Goal: Transaction & Acquisition: Purchase product/service

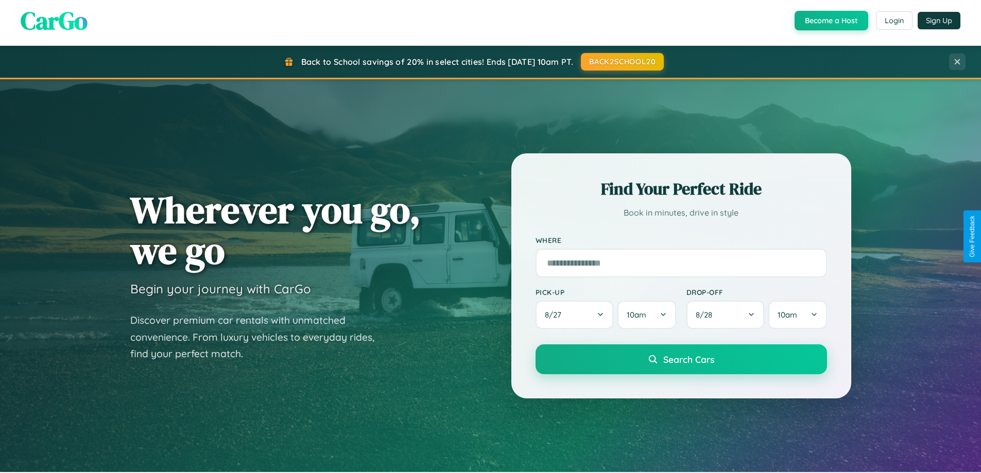
scroll to position [709, 0]
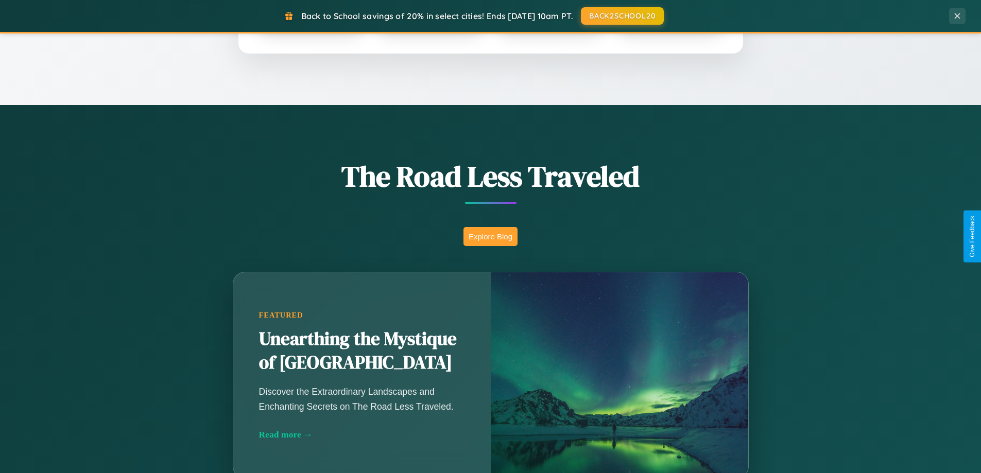
click at [490, 236] on button "Explore Blog" at bounding box center [490, 236] width 54 height 19
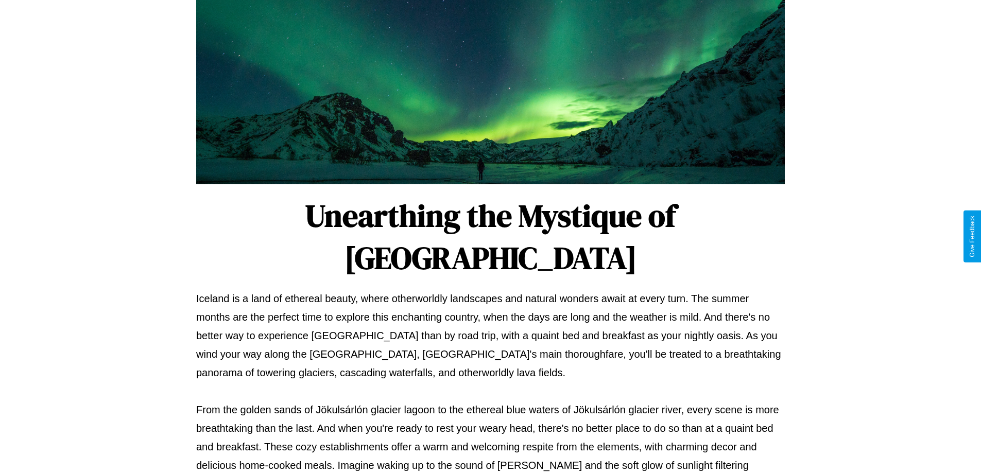
scroll to position [333, 0]
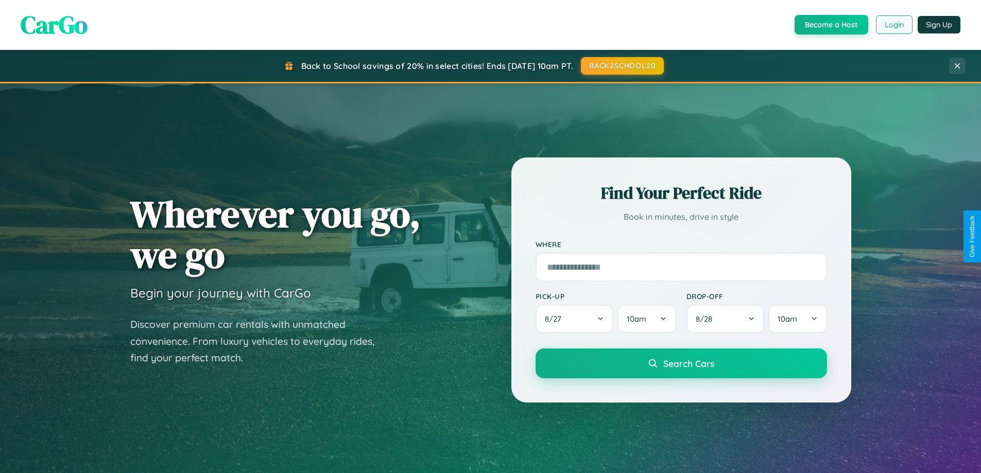
click at [893, 25] on button "Login" at bounding box center [894, 24] width 37 height 19
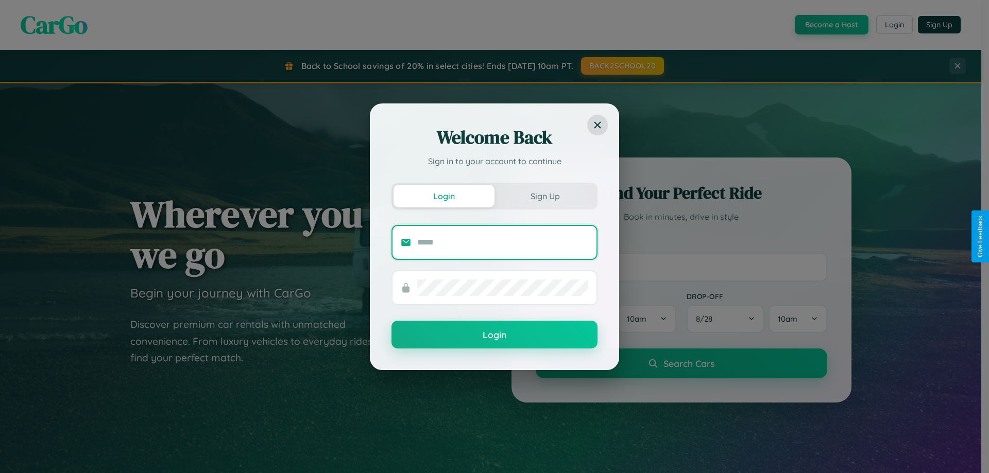
click at [503, 242] on input "text" at bounding box center [502, 242] width 171 height 16
type input "**********"
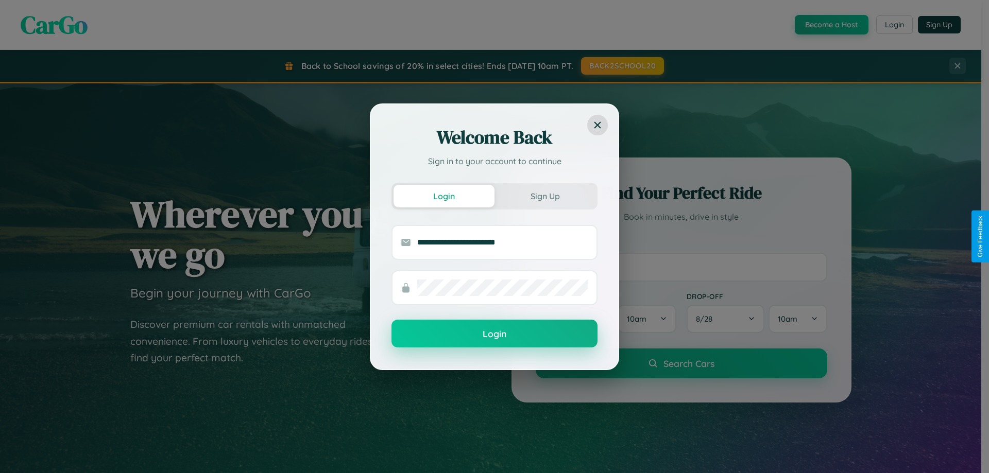
click at [494, 334] on button "Login" at bounding box center [494, 334] width 206 height 28
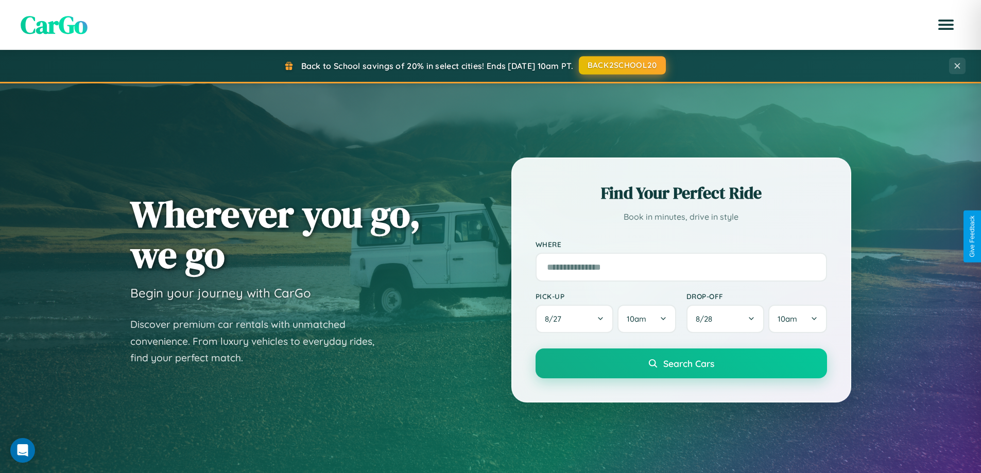
click at [622, 66] on button "BACK2SCHOOL20" at bounding box center [622, 65] width 87 height 19
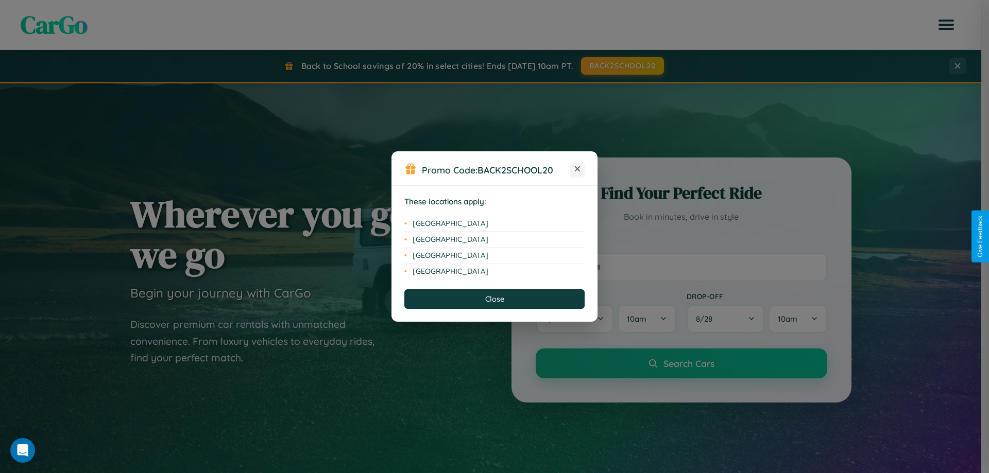
click at [577, 169] on icon at bounding box center [578, 169] width 6 height 6
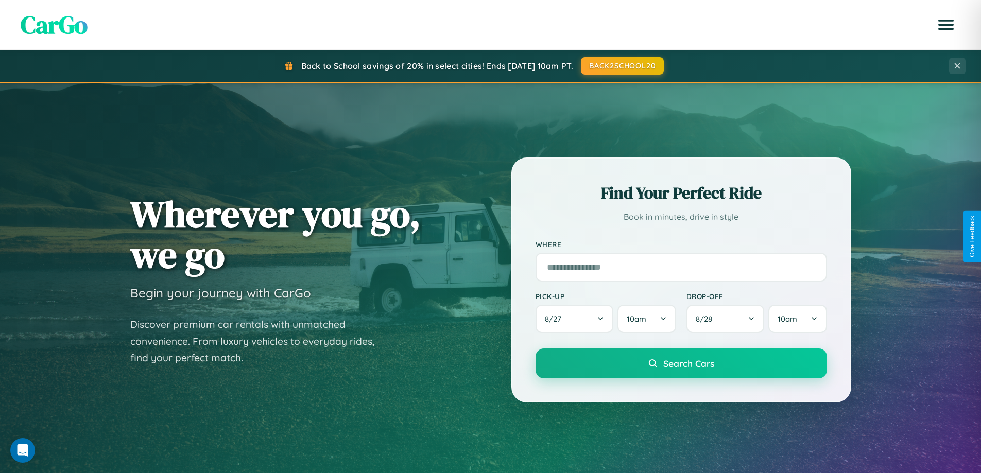
scroll to position [444, 0]
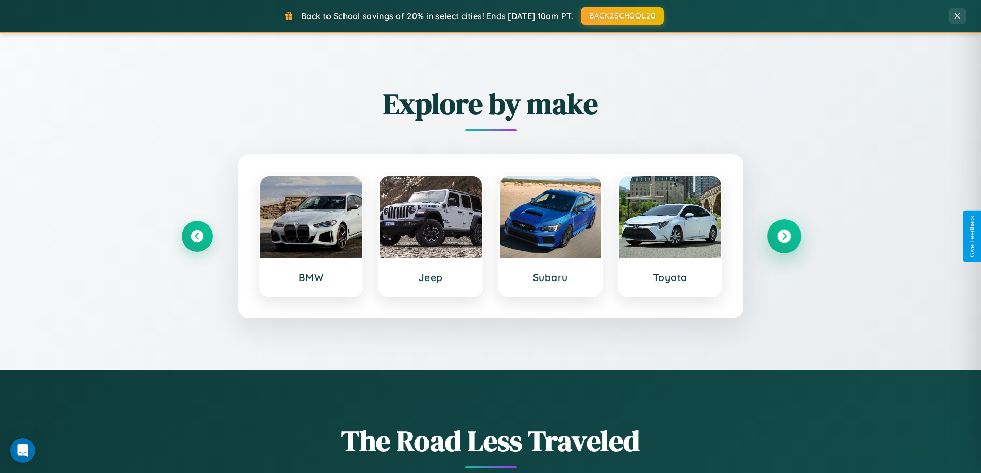
click at [784, 236] on icon at bounding box center [784, 237] width 14 height 14
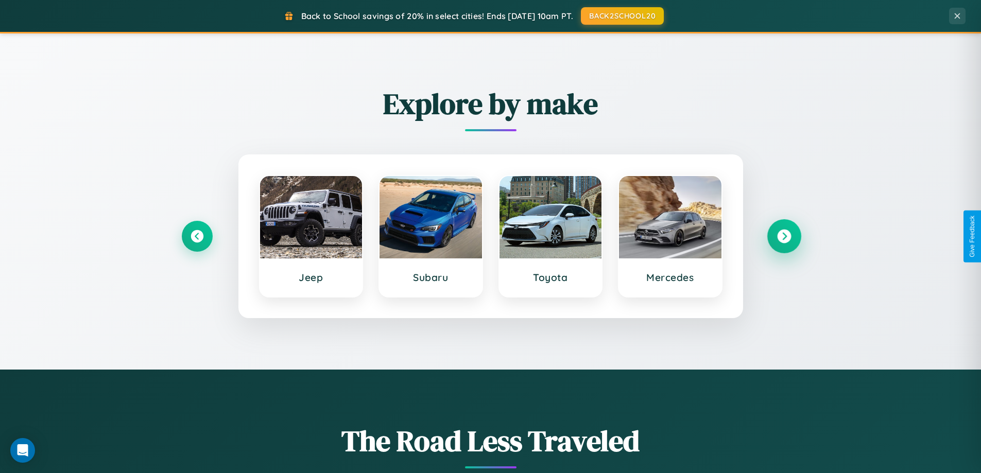
click at [784, 236] on icon at bounding box center [784, 237] width 14 height 14
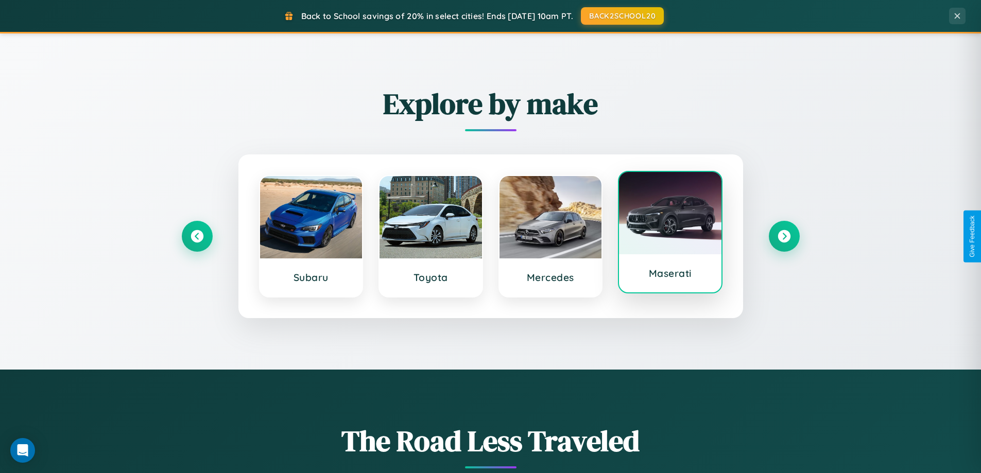
click at [670, 233] on div at bounding box center [670, 213] width 102 height 82
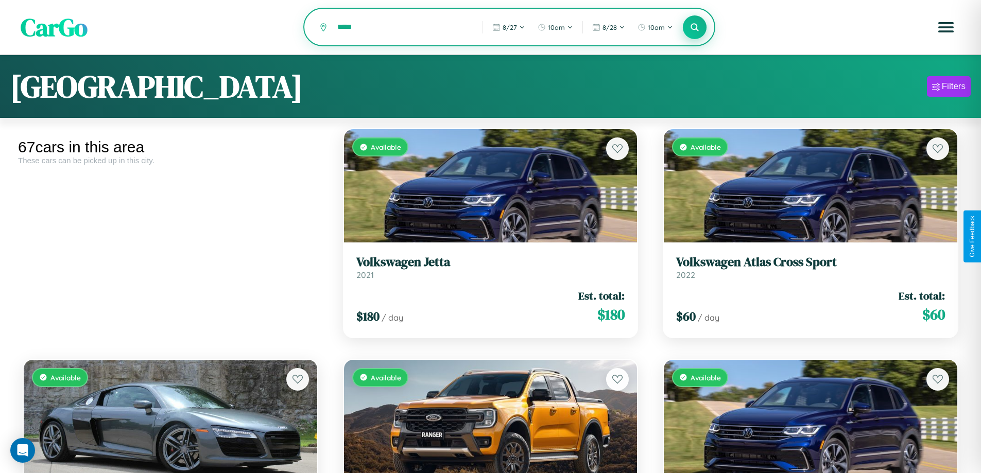
type input "*****"
click at [695, 28] on icon at bounding box center [695, 27] width 10 height 10
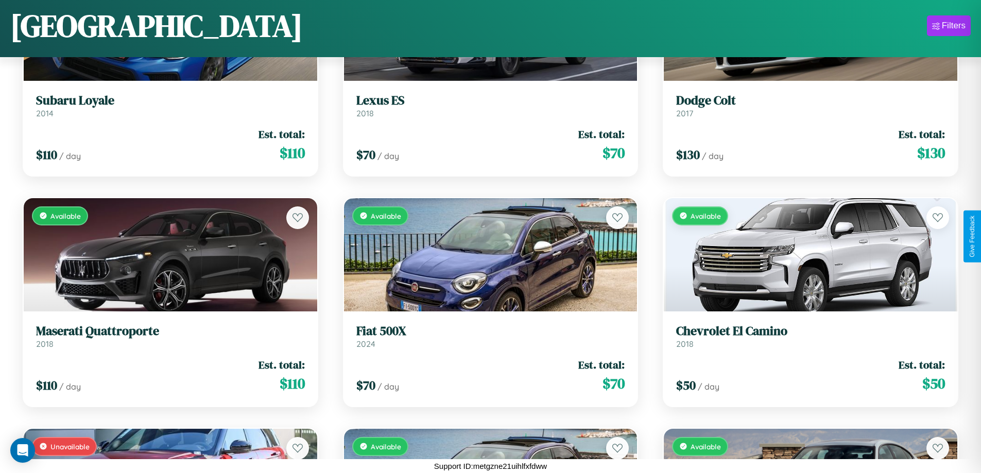
scroll to position [1067, 0]
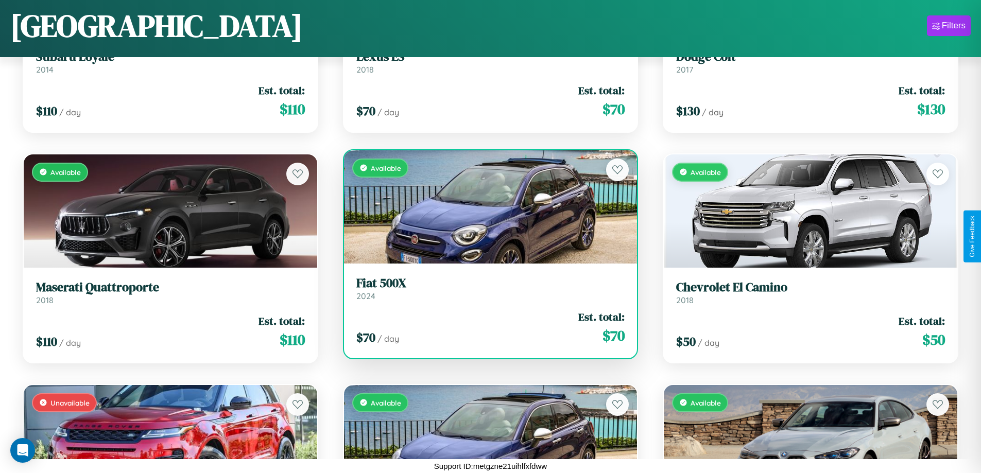
click at [486, 290] on link "Fiat 500X 2024" at bounding box center [490, 288] width 269 height 25
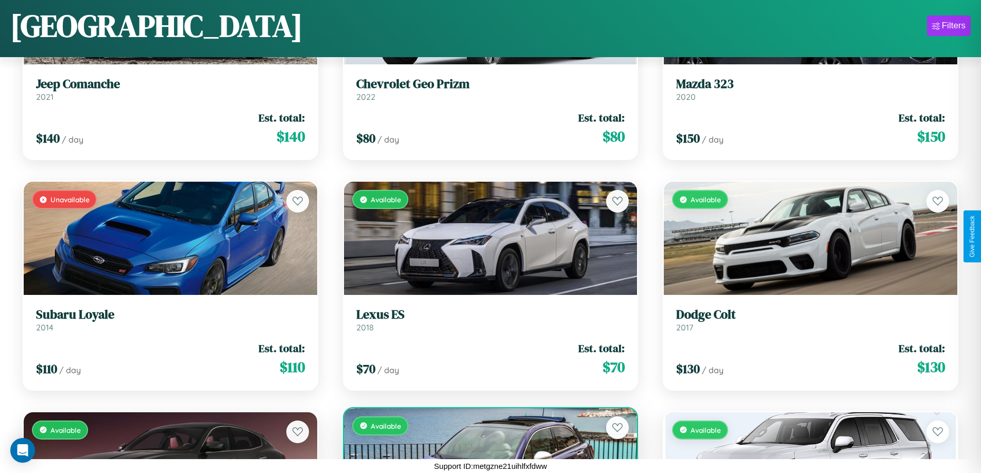
scroll to position [606, 0]
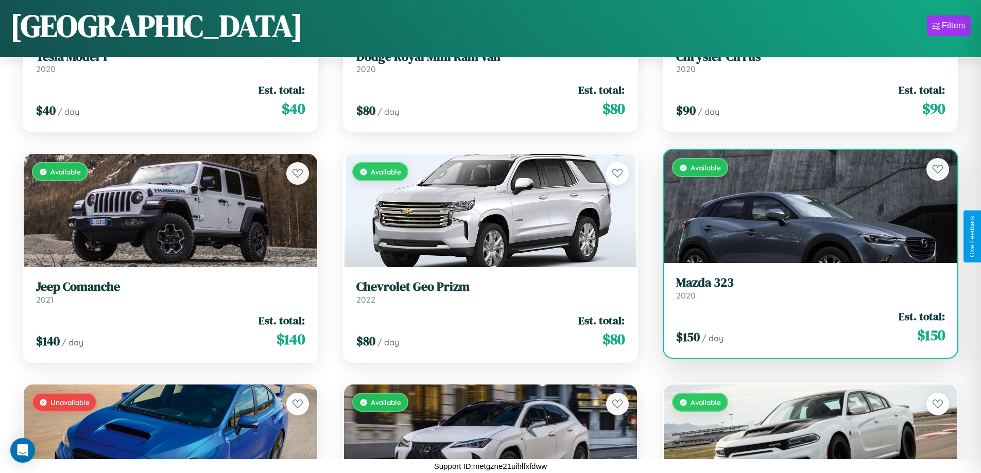
click at [804, 292] on link "Mazda 323 2020" at bounding box center [810, 287] width 269 height 25
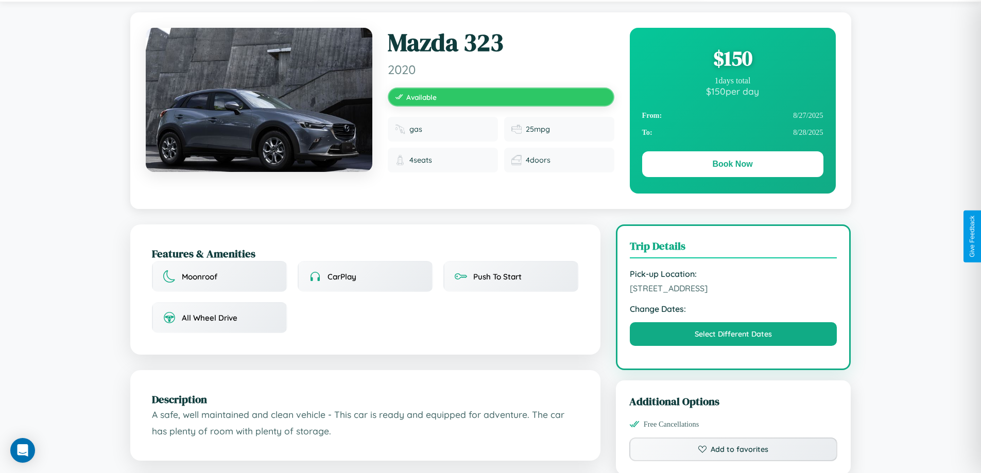
scroll to position [338, 0]
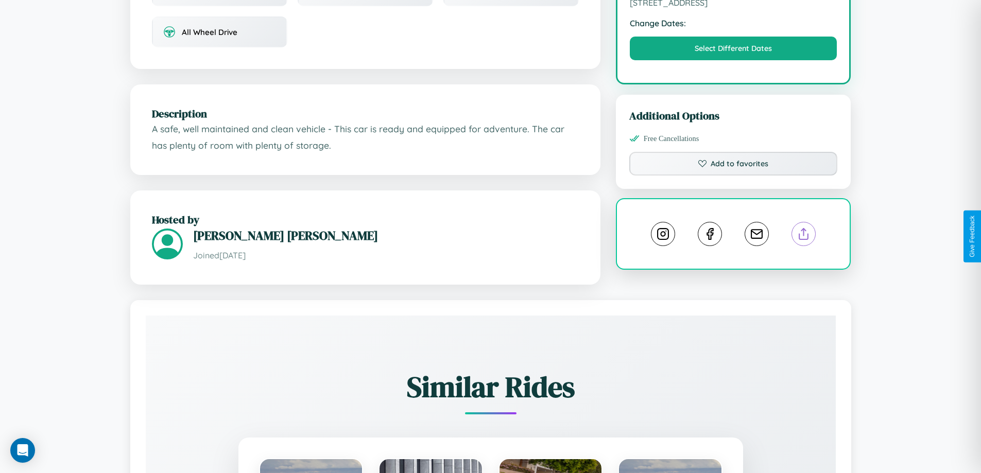
click at [804, 235] on line at bounding box center [804, 232] width 0 height 7
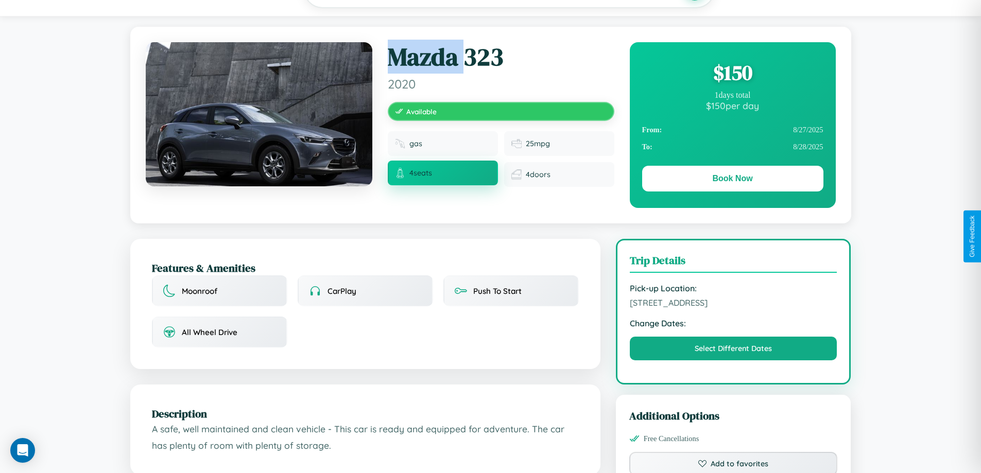
scroll to position [106, 0]
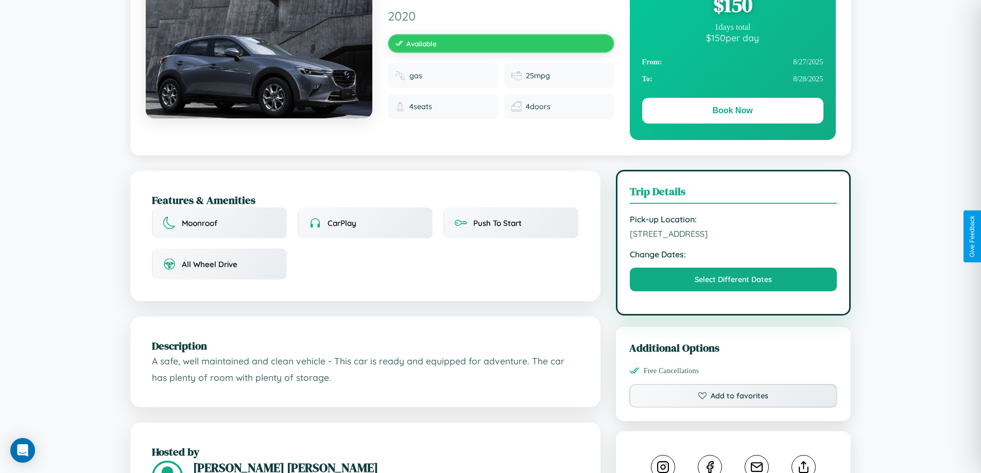
click at [733, 235] on span "[STREET_ADDRESS]" at bounding box center [734, 234] width 208 height 10
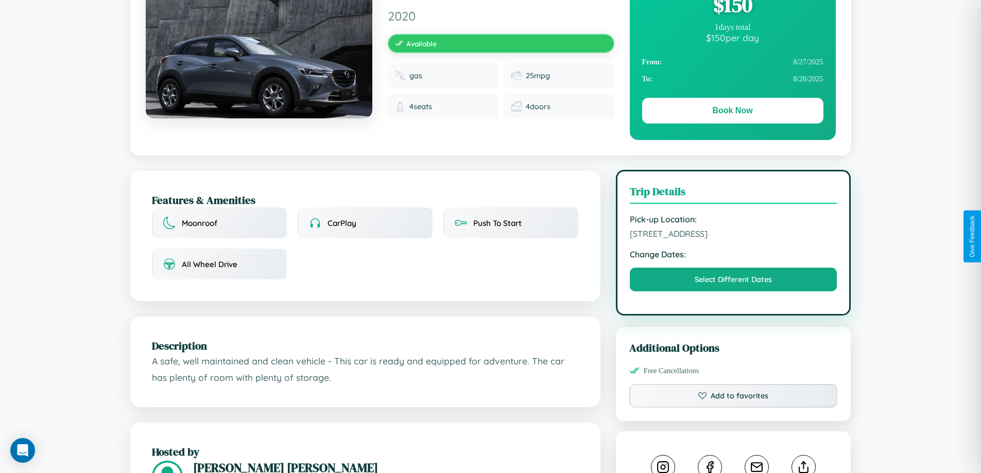
click at [733, 235] on span "[STREET_ADDRESS]" at bounding box center [734, 234] width 208 height 10
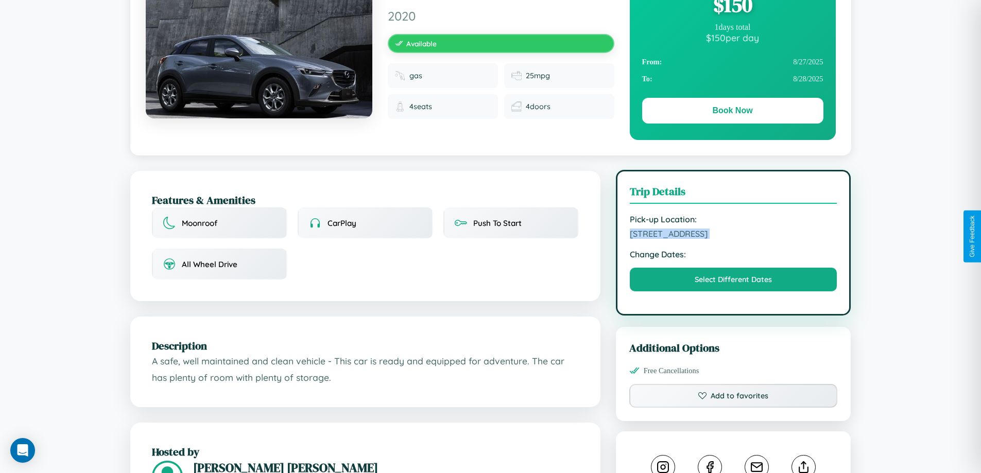
click at [733, 235] on span "[STREET_ADDRESS]" at bounding box center [734, 234] width 208 height 10
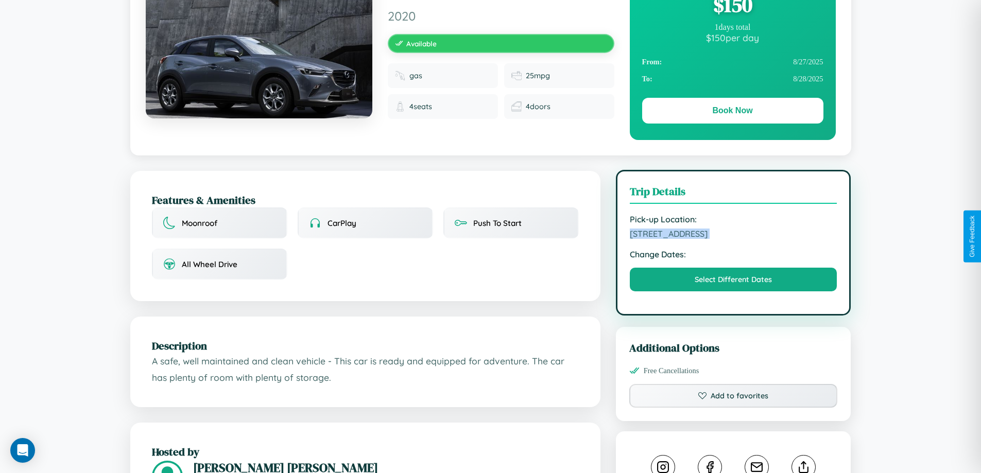
click at [733, 235] on span "[STREET_ADDRESS]" at bounding box center [734, 234] width 208 height 10
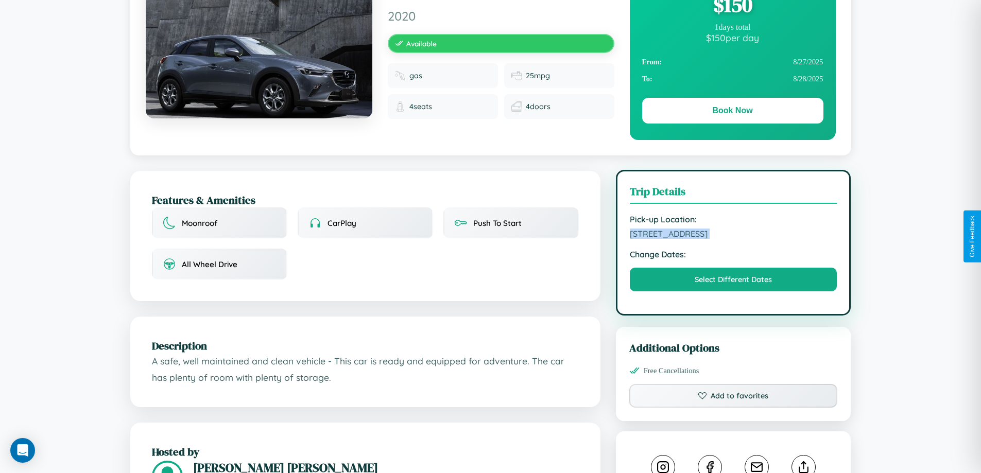
click at [733, 235] on span "[STREET_ADDRESS]" at bounding box center [734, 234] width 208 height 10
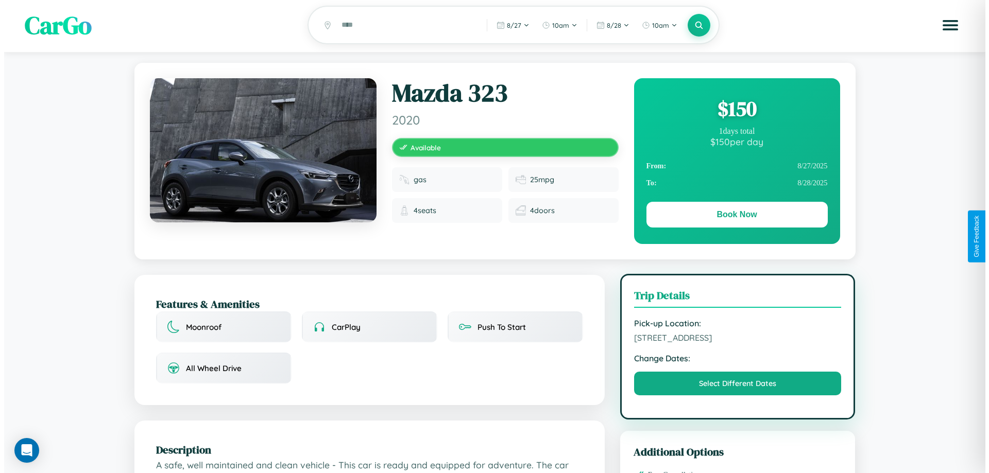
scroll to position [0, 0]
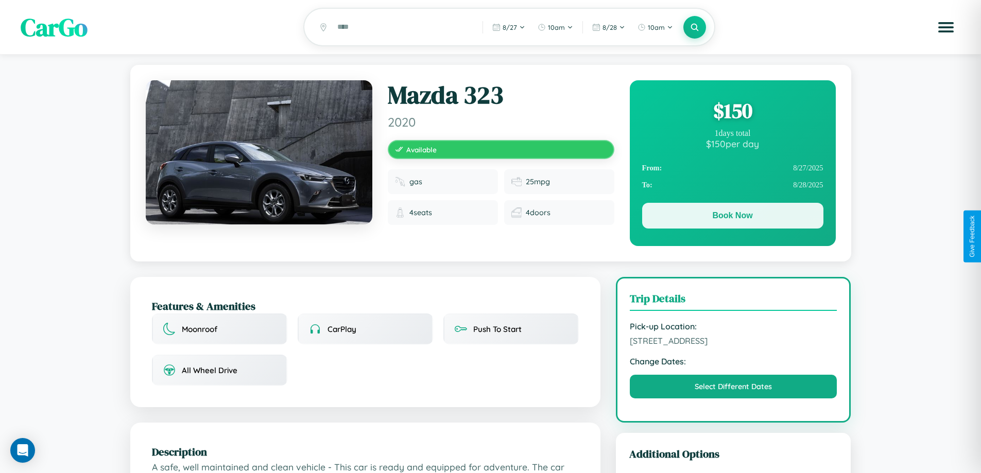
click at [732, 217] on button "Book Now" at bounding box center [732, 216] width 181 height 26
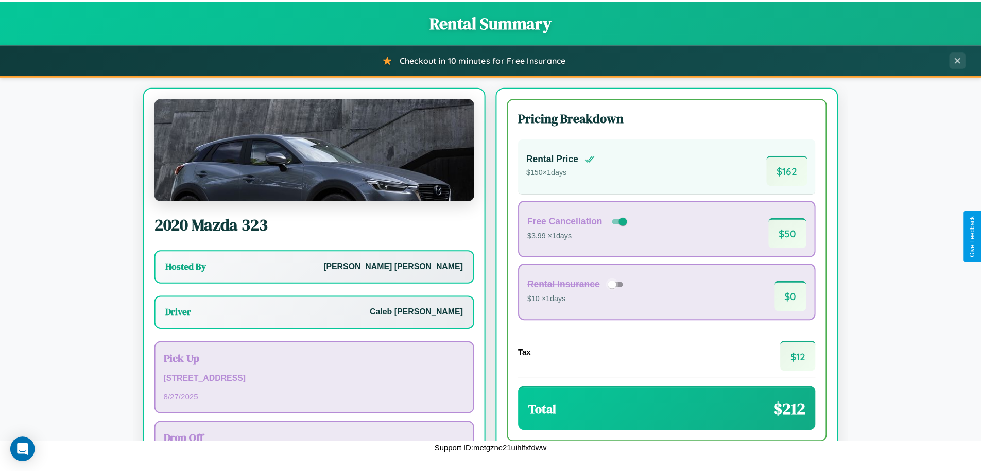
scroll to position [74, 0]
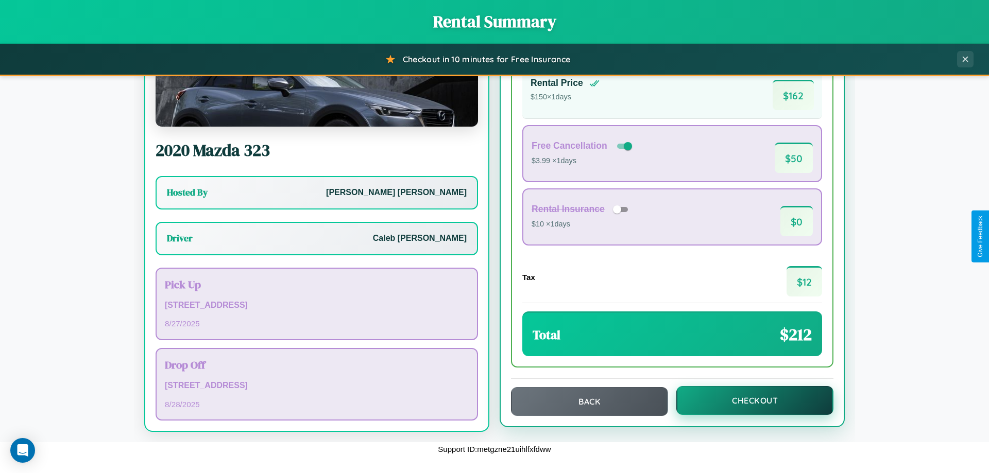
click at [748, 401] on button "Checkout" at bounding box center [754, 400] width 157 height 29
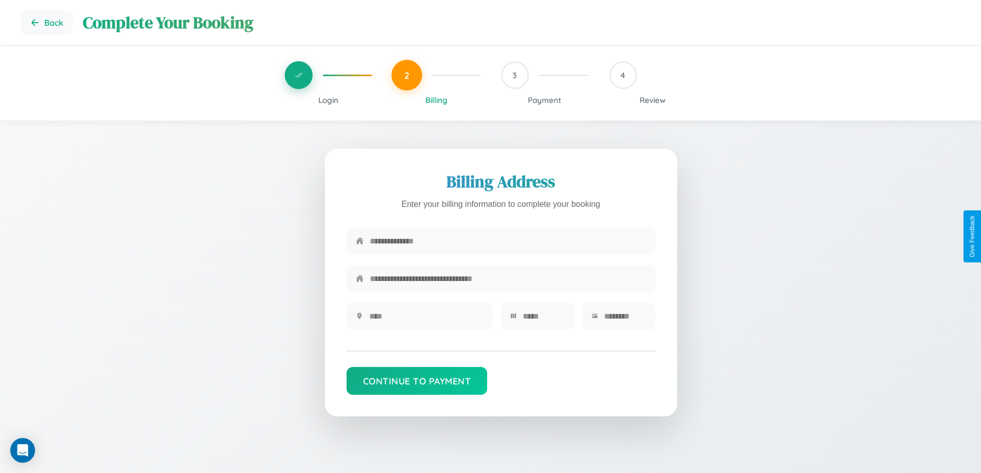
click at [508, 243] on input "text" at bounding box center [508, 241] width 277 height 25
type input "**********"
click at [426, 320] on input "text" at bounding box center [426, 316] width 114 height 25
type input "********"
click at [543, 320] on input "text" at bounding box center [544, 316] width 42 height 25
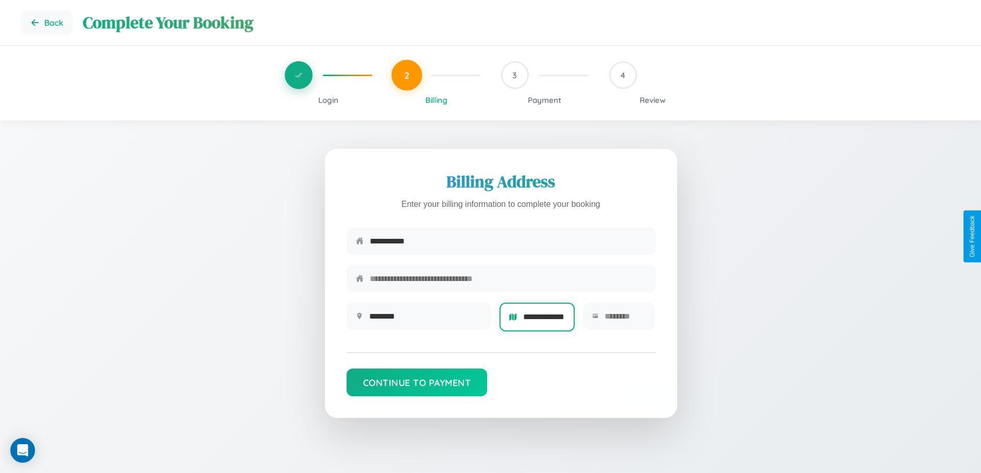
scroll to position [0, 19]
type input "**********"
click at [625, 320] on input "text" at bounding box center [626, 316] width 42 height 25
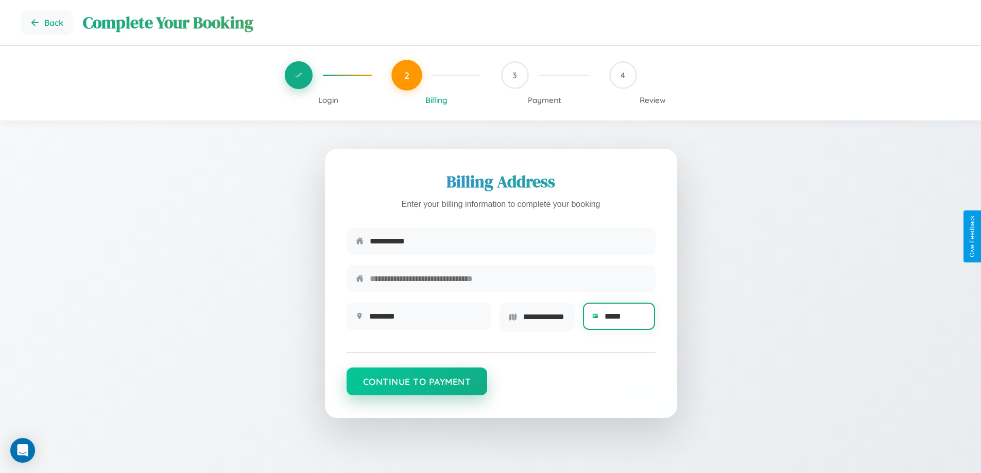
type input "*****"
click at [417, 385] on button "Continue to Payment" at bounding box center [417, 382] width 141 height 28
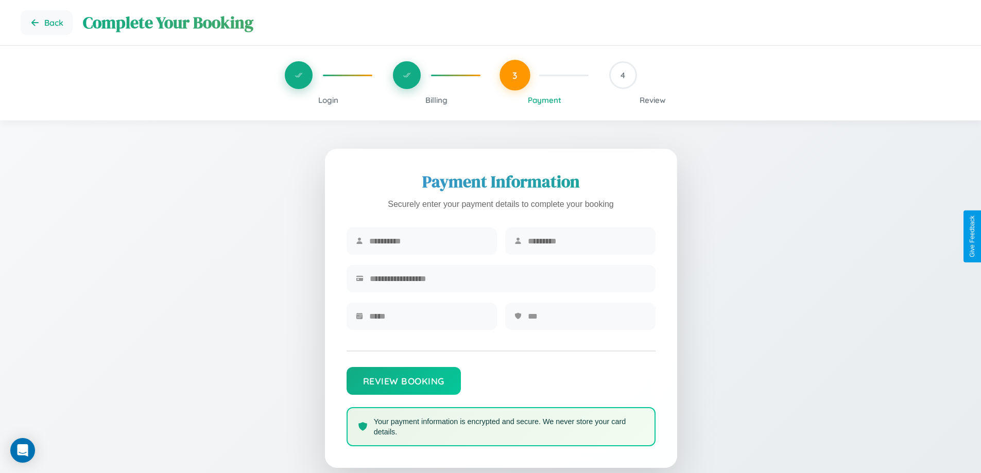
click at [428, 241] on input "text" at bounding box center [428, 241] width 118 height 25
type input "*****"
click at [586, 241] on input "text" at bounding box center [587, 241] width 118 height 25
type input "********"
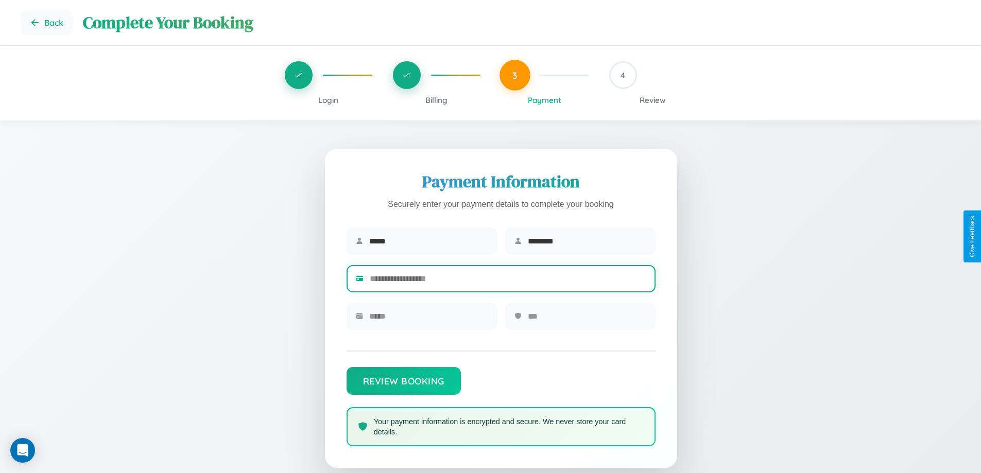
click at [508, 281] on input "text" at bounding box center [508, 278] width 277 height 25
type input "**********"
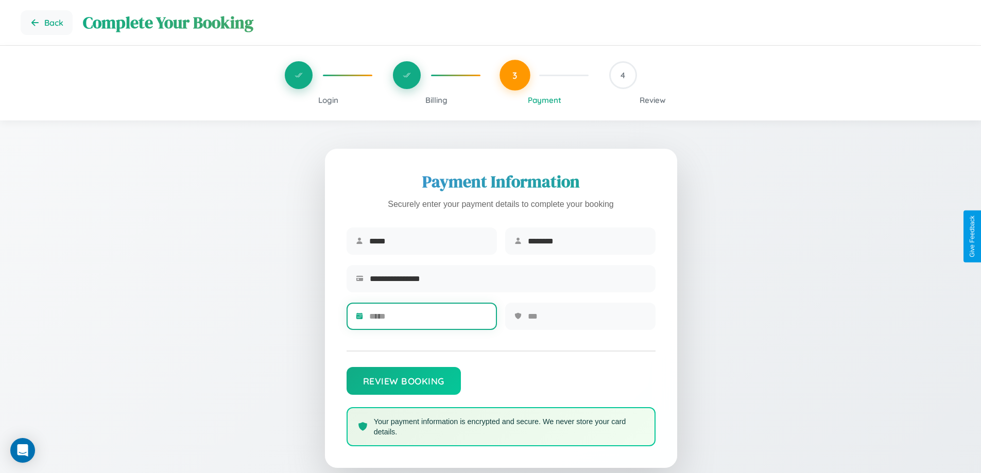
click at [428, 320] on input "text" at bounding box center [428, 316] width 118 height 25
type input "*****"
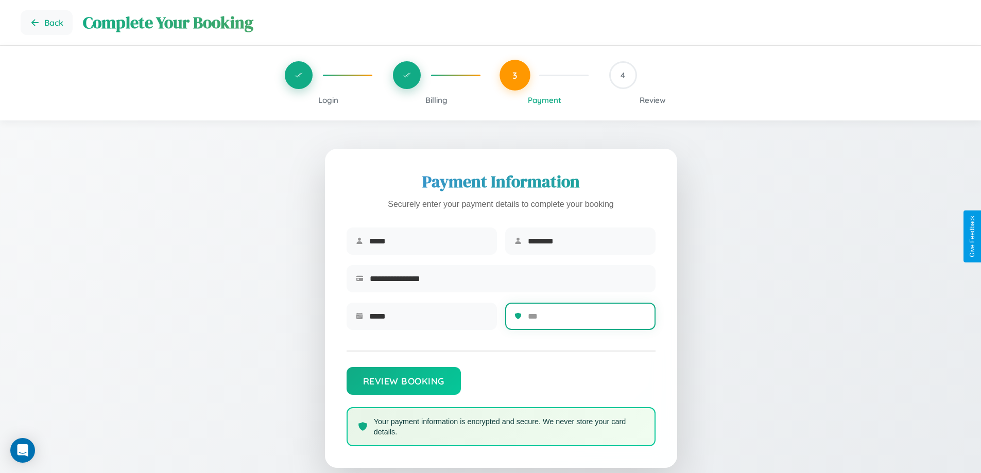
click at [586, 320] on input "text" at bounding box center [587, 316] width 118 height 25
type input "***"
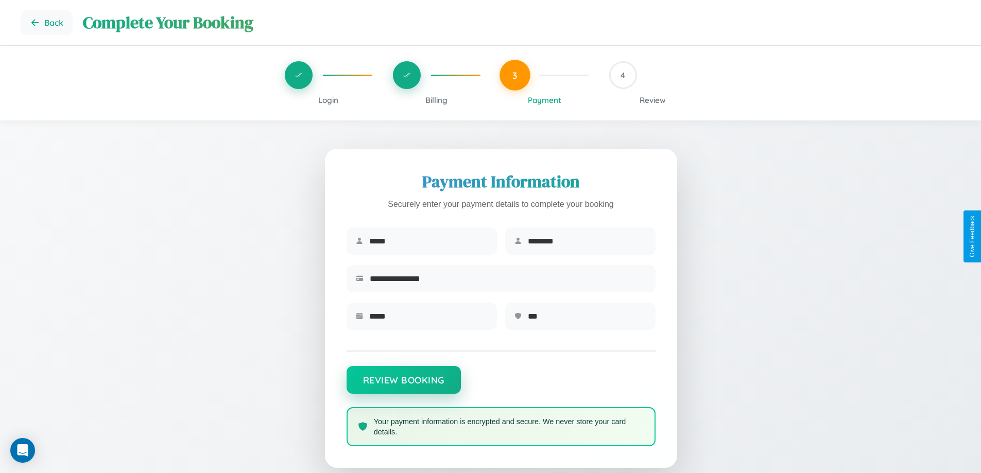
click at [403, 385] on button "Review Booking" at bounding box center [404, 380] width 114 height 28
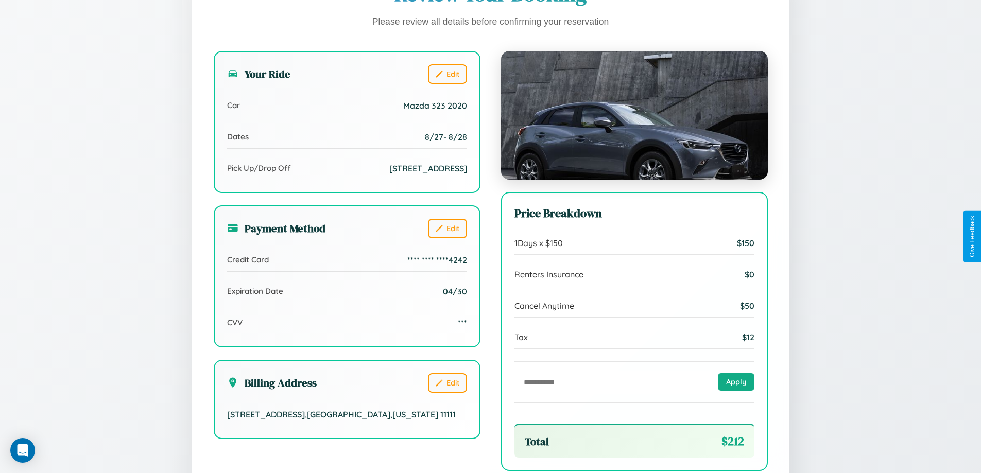
scroll to position [315, 0]
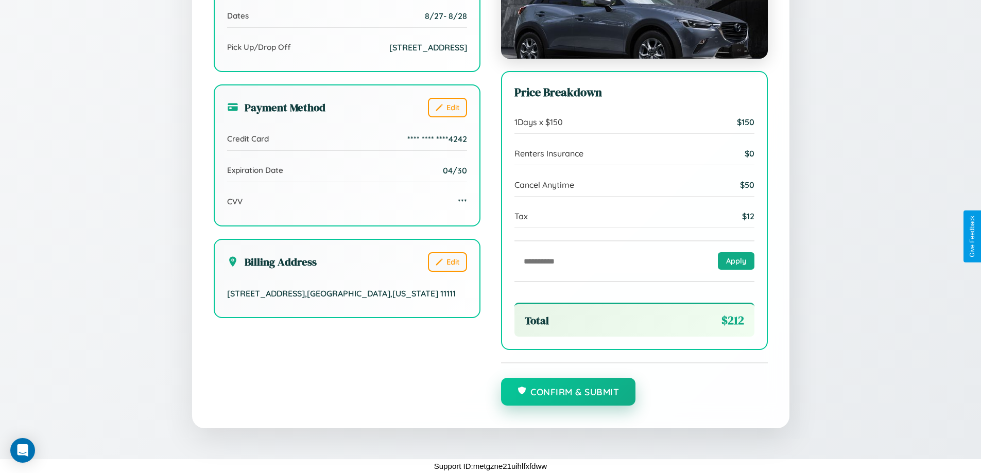
click at [568, 392] on button "Confirm & Submit" at bounding box center [568, 392] width 135 height 28
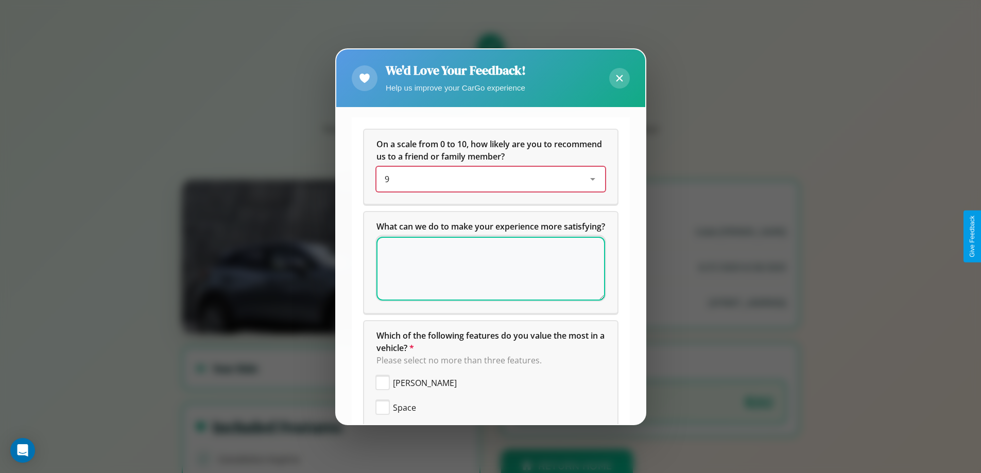
click at [487, 179] on div "9" at bounding box center [483, 179] width 196 height 12
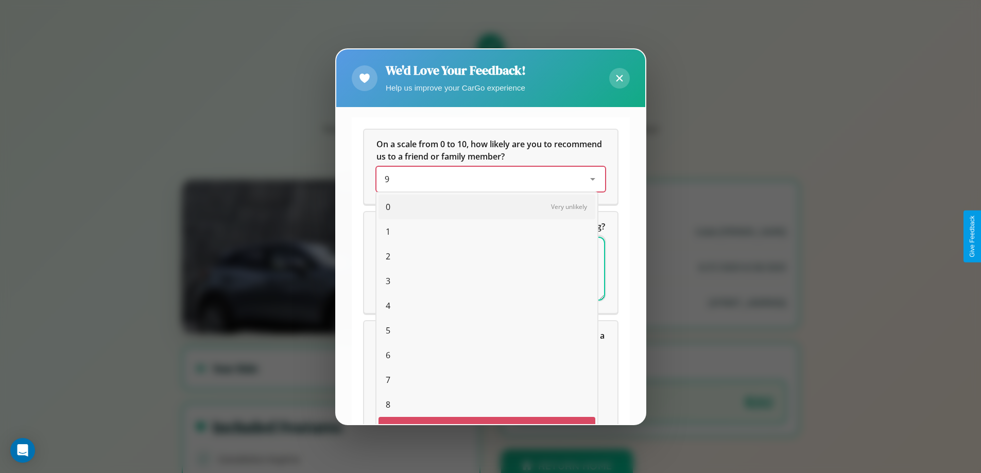
scroll to position [18, 42]
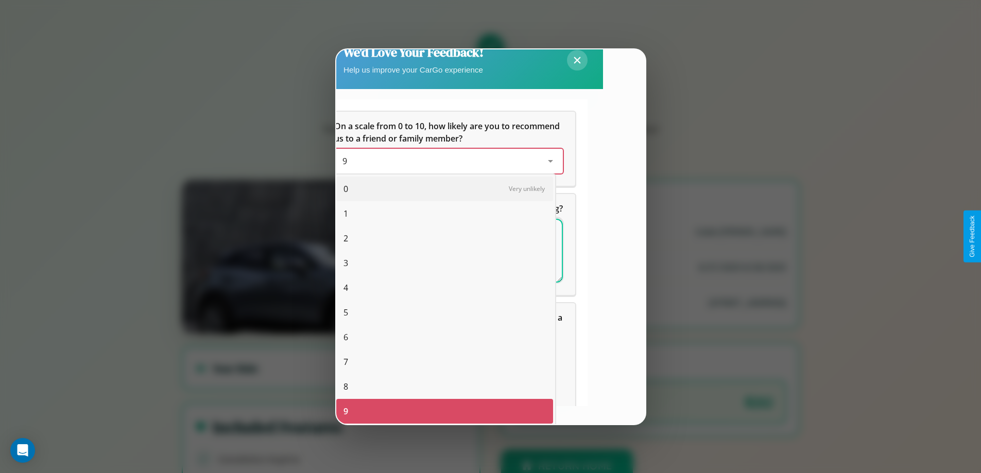
click at [346, 288] on span "4" at bounding box center [345, 288] width 5 height 12
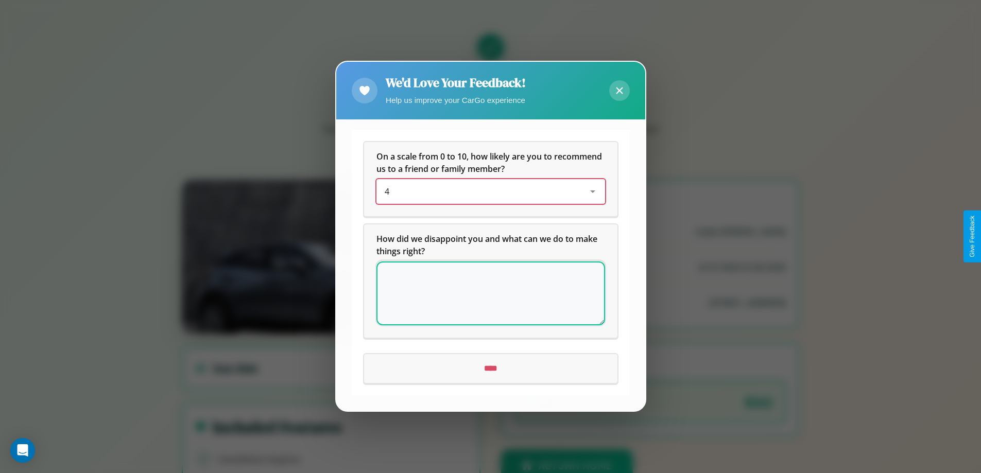
scroll to position [0, 0]
click at [619, 91] on icon at bounding box center [619, 91] width 7 height 7
